Goal: Navigation & Orientation: Find specific page/section

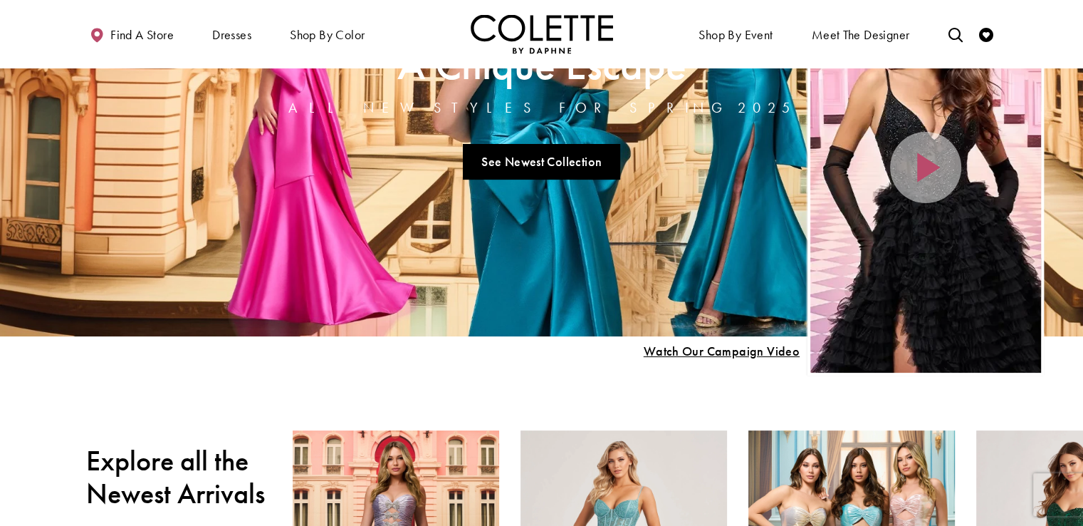
scroll to position [93, 0]
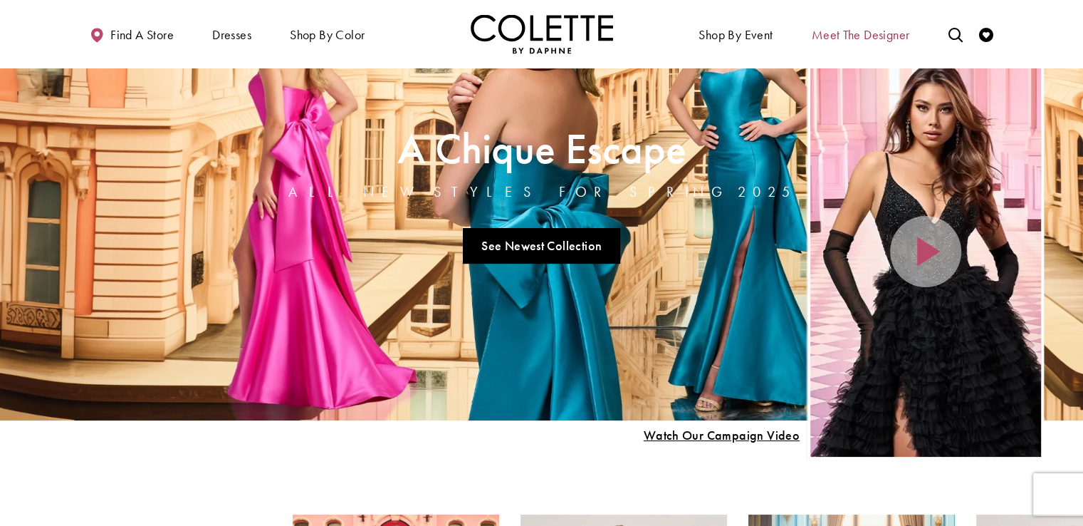
click at [869, 31] on span "Meet the designer" at bounding box center [861, 35] width 98 height 14
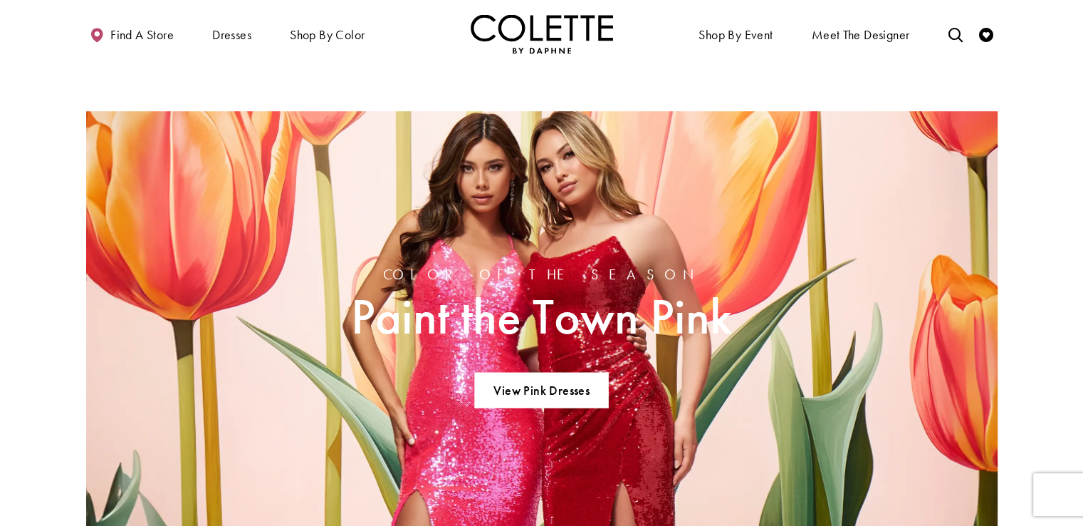
scroll to position [902, 0]
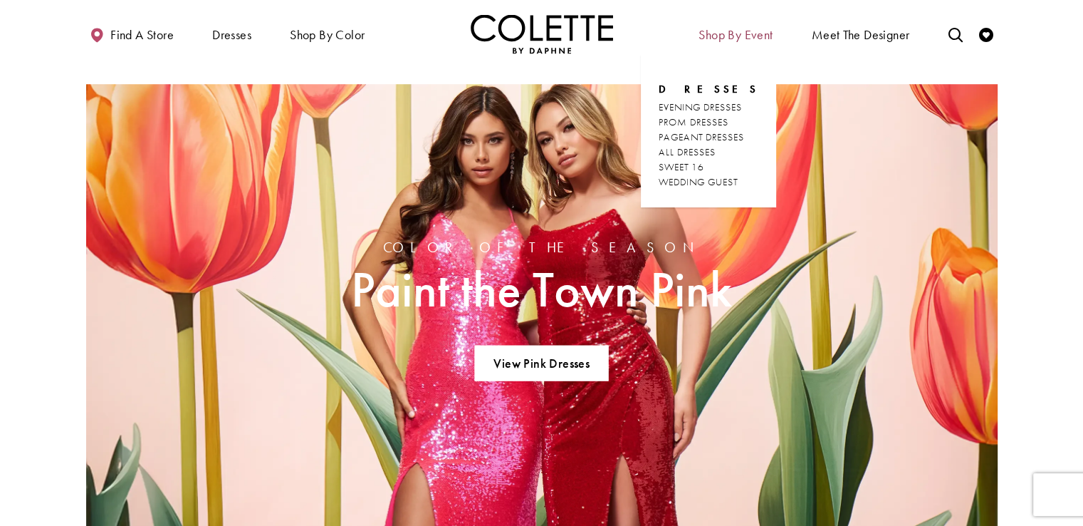
click at [747, 41] on span "Shop By Event" at bounding box center [736, 35] width 74 height 14
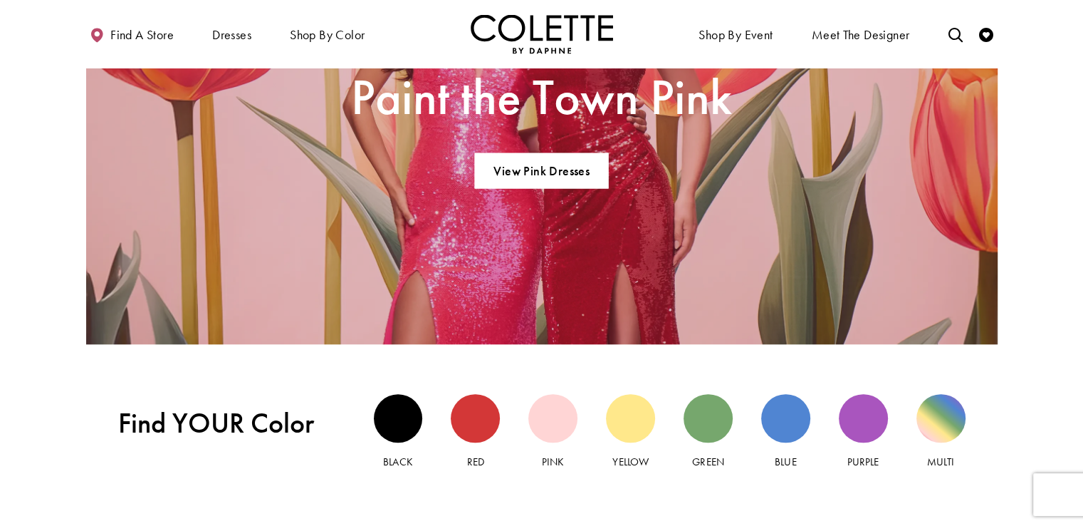
scroll to position [1234, 0]
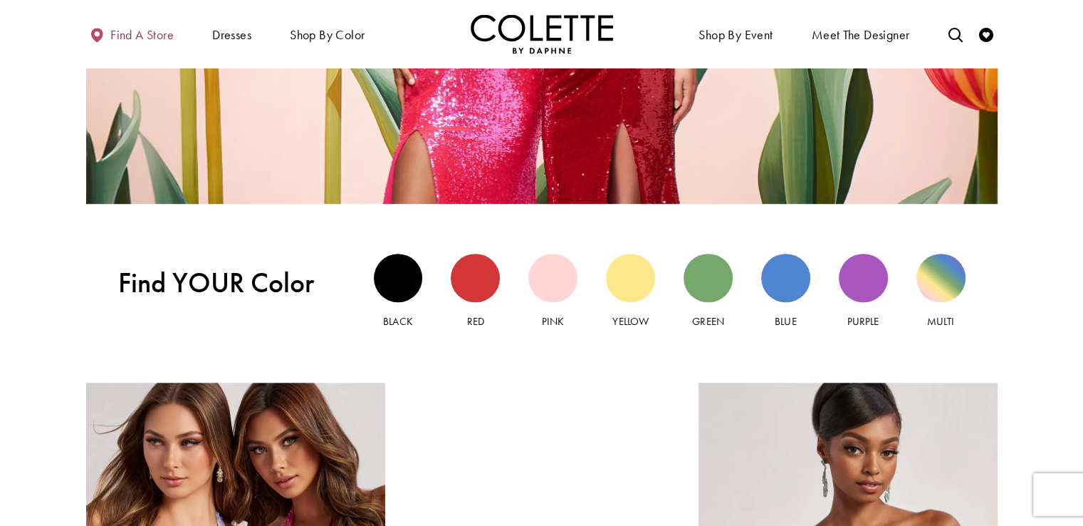
click at [140, 46] on link "Find a store" at bounding box center [131, 33] width 91 height 39
